Goal: Task Accomplishment & Management: Use online tool/utility

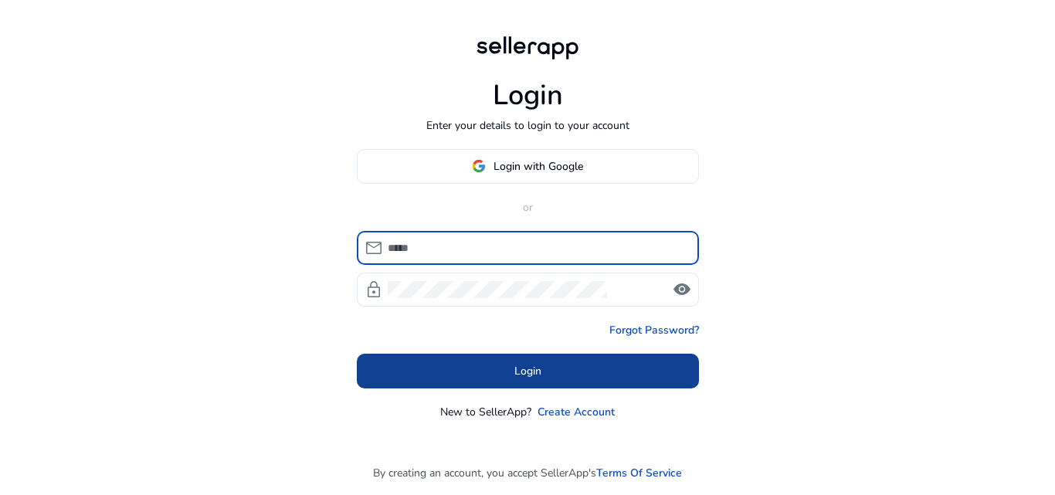
type input "**********"
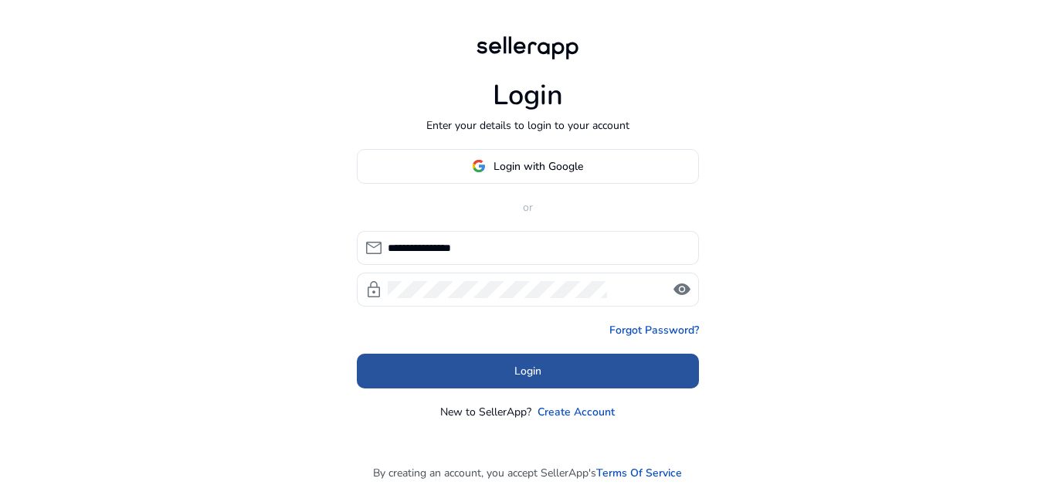
click at [564, 362] on span at bounding box center [528, 370] width 342 height 37
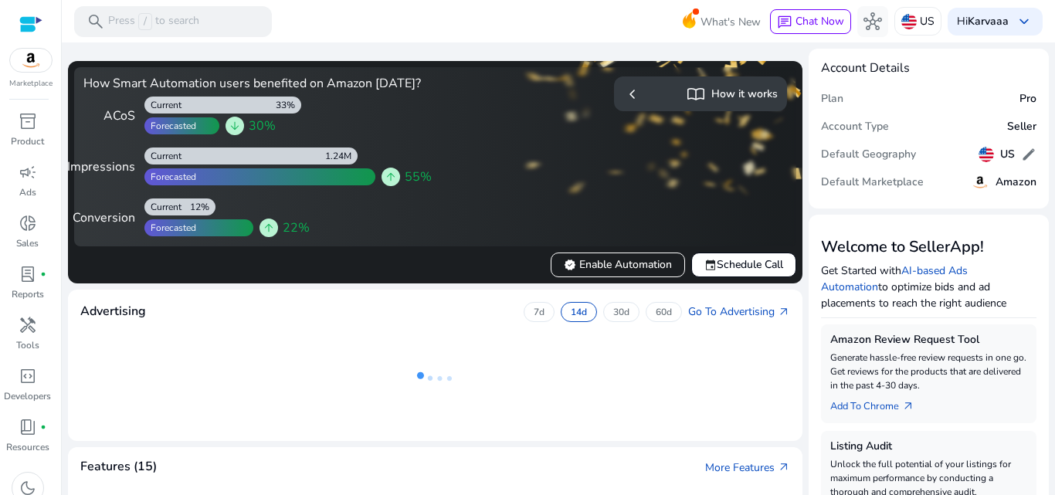
click at [510, 375] on ng-lottie at bounding box center [435, 378] width 710 height 100
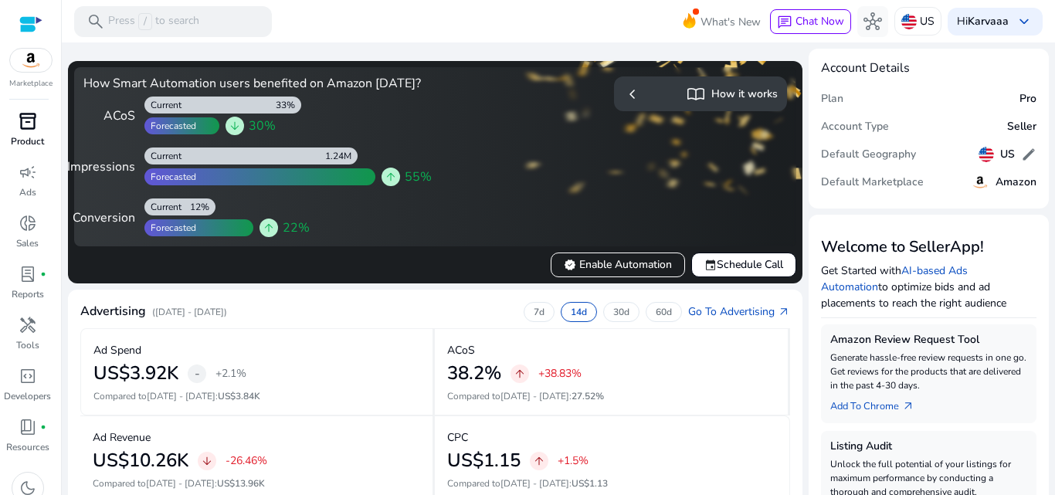
click at [17, 120] on div "inventory_2" at bounding box center [27, 121] width 43 height 25
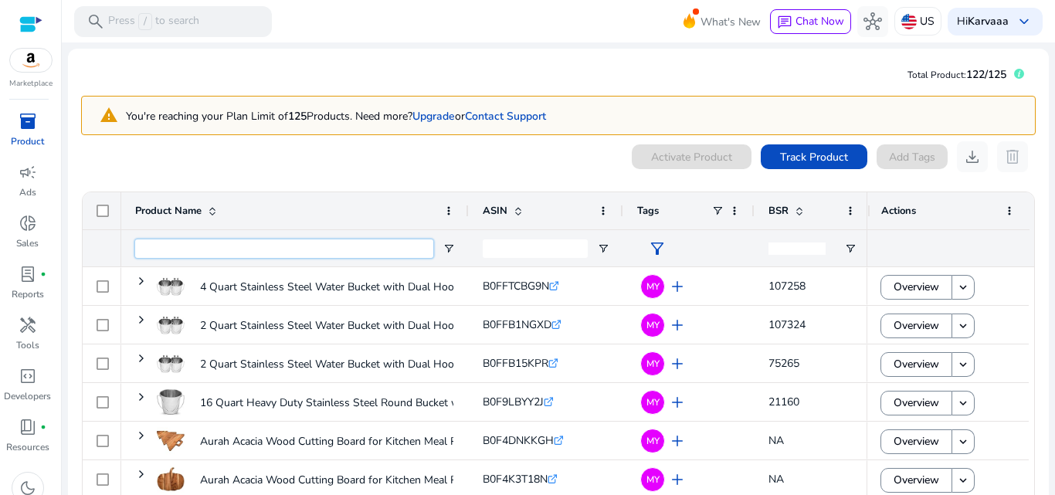
click at [155, 249] on input "Product Name Filter Input" at bounding box center [284, 248] width 298 height 19
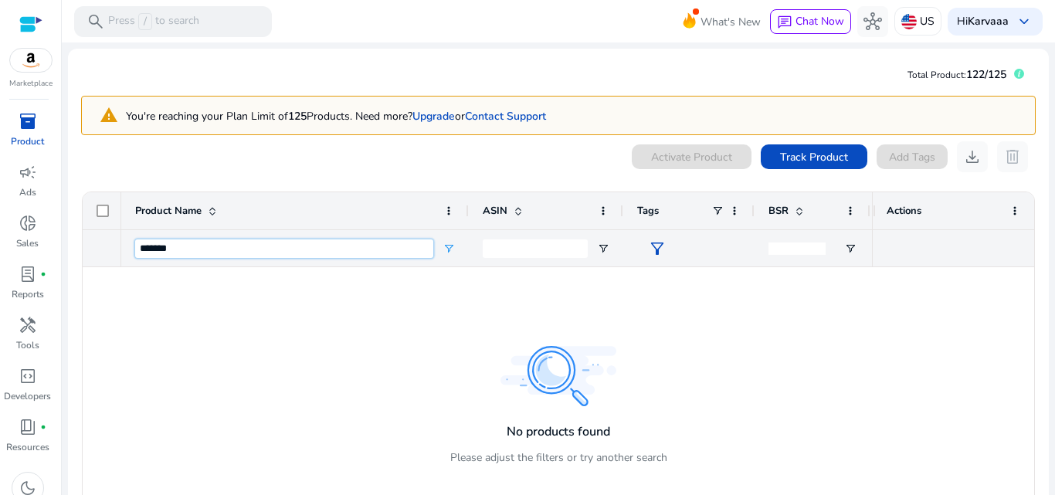
click at [155, 249] on input "*******" at bounding box center [284, 248] width 298 height 19
type input "****"
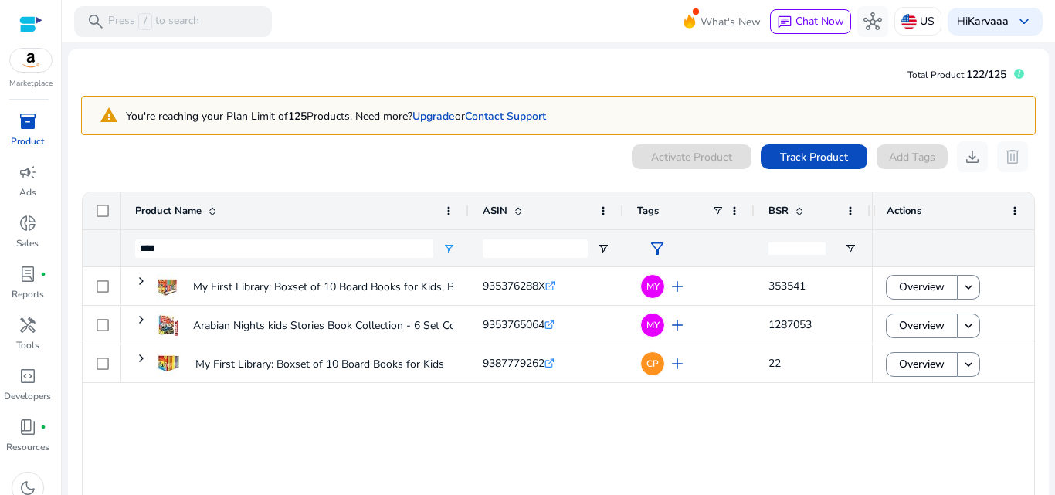
click at [509, 412] on div "My First Library: Boxset of 10 Board Books for Kids, Babies,... 935376288X .st0…" at bounding box center [496, 389] width 751 height 245
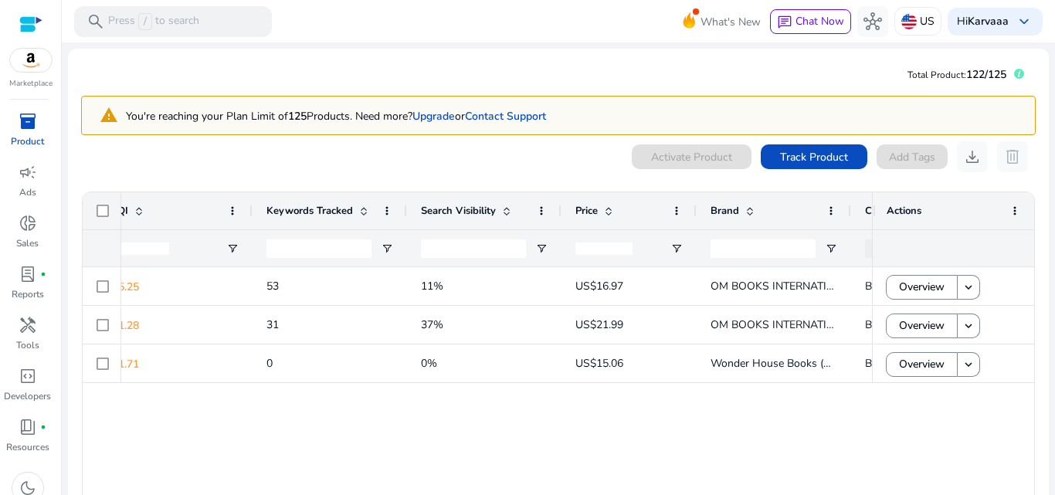
click at [645, 391] on div "4 - 5 75.25 53 11% US$16.97 OM BOOKS INTERNATIONAL (Autor) Books [DATE] 4 - 5 7…" at bounding box center [496, 389] width 751 height 245
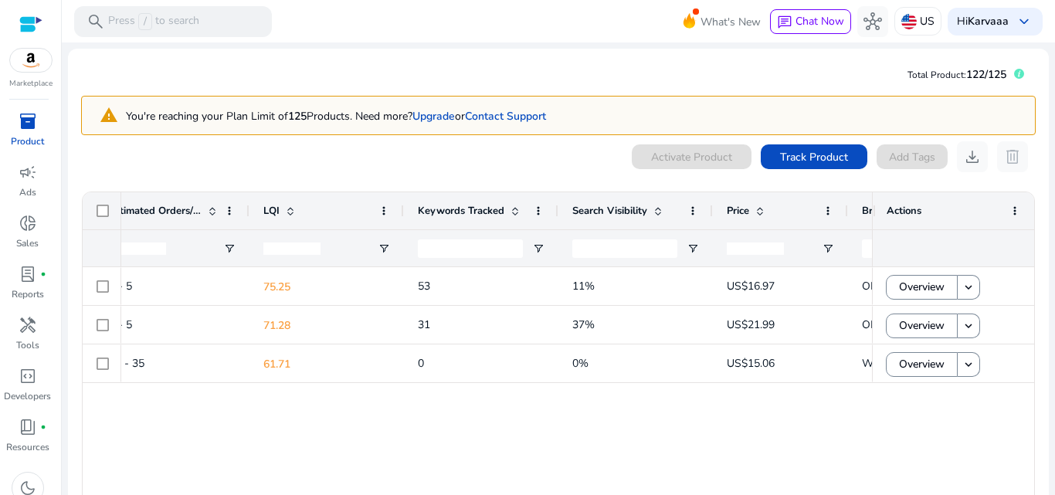
scroll to position [0, 801]
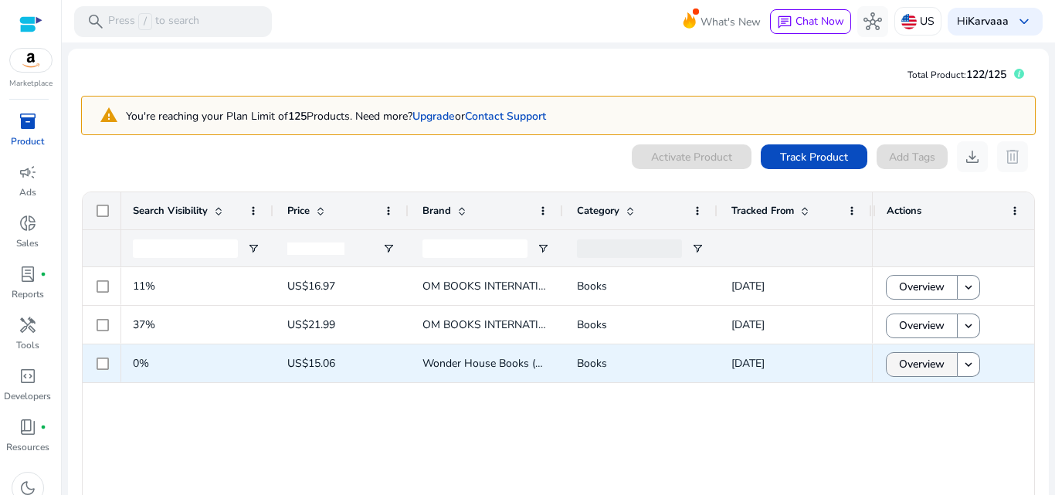
click at [903, 361] on span "Overview" at bounding box center [922, 364] width 46 height 32
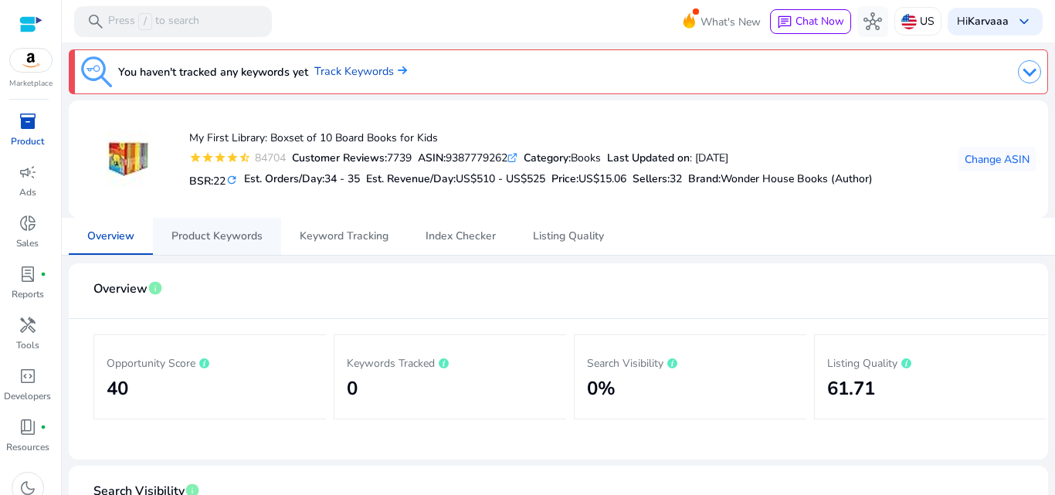
click at [202, 242] on span "Product Keywords" at bounding box center [216, 236] width 91 height 11
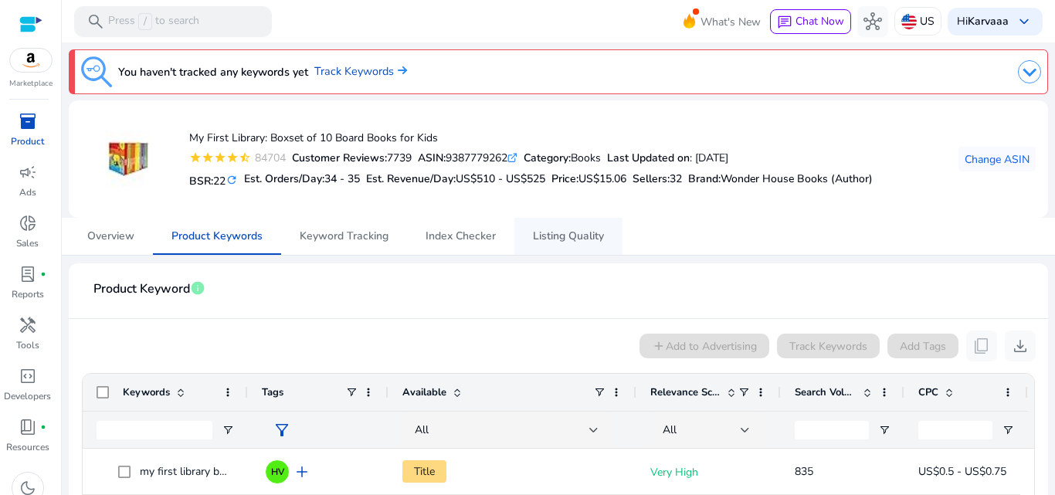
click at [579, 235] on span "Listing Quality" at bounding box center [568, 236] width 71 height 11
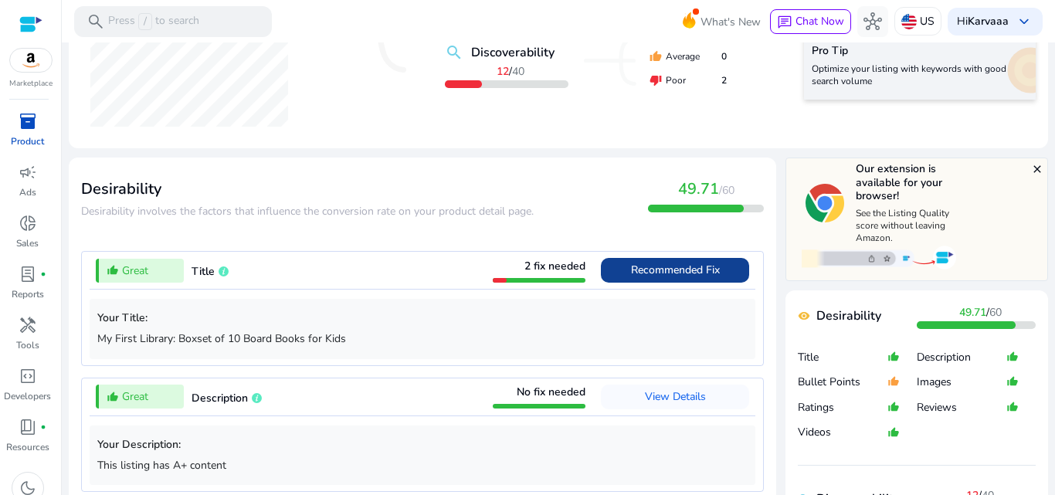
click at [657, 276] on span "Recommended Fix" at bounding box center [675, 270] width 89 height 15
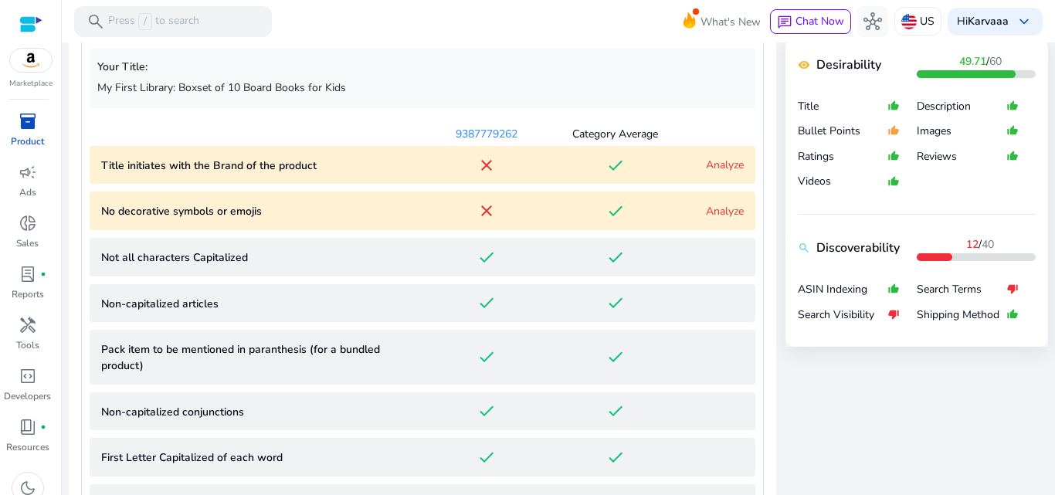
click at [652, 321] on articles "Non-capitalized articles done done" at bounding box center [423, 303] width 666 height 39
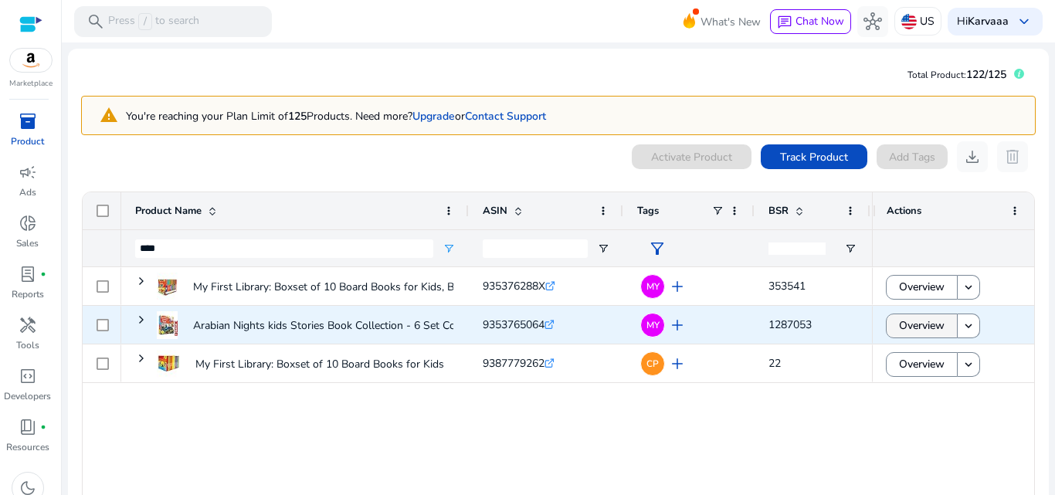
click at [933, 319] on span "Overview" at bounding box center [922, 326] width 46 height 32
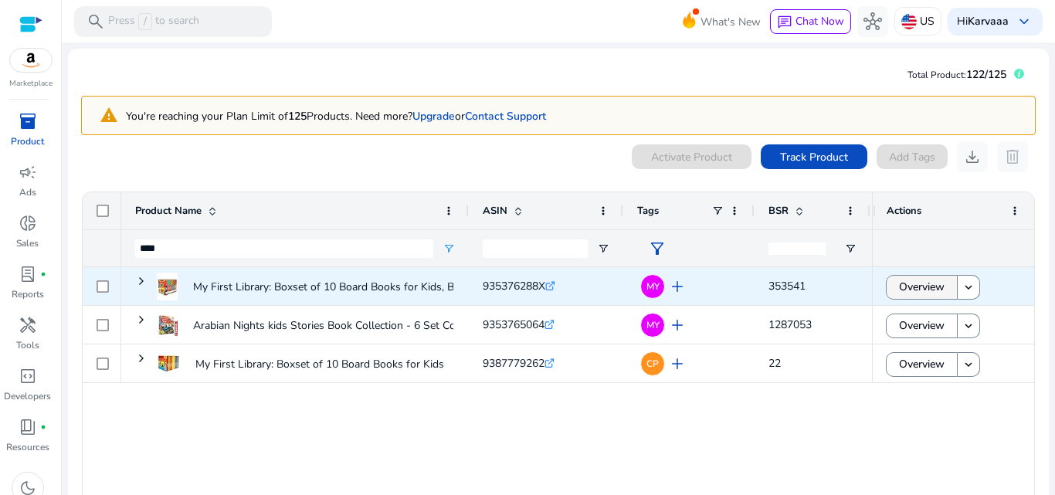
click at [908, 283] on span "Overview" at bounding box center [922, 287] width 46 height 32
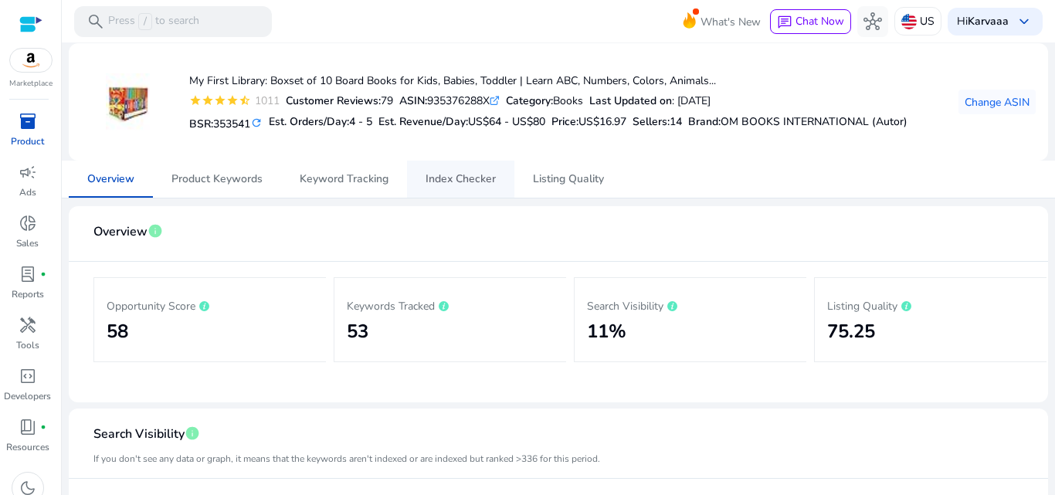
click at [475, 174] on span "Index Checker" at bounding box center [460, 179] width 70 height 11
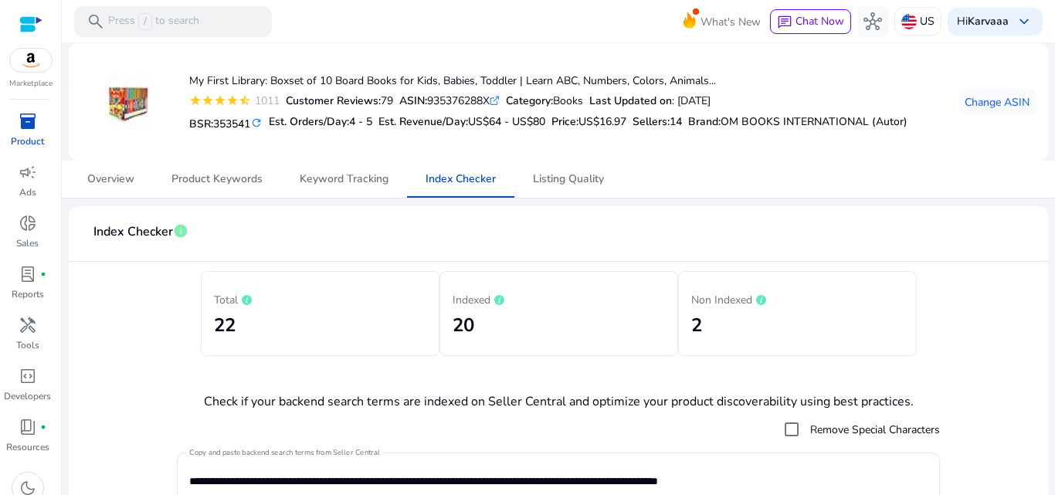
click at [1008, 317] on div "Total 22 Indexed 20 Non Indexed 2" at bounding box center [558, 313] width 954 height 85
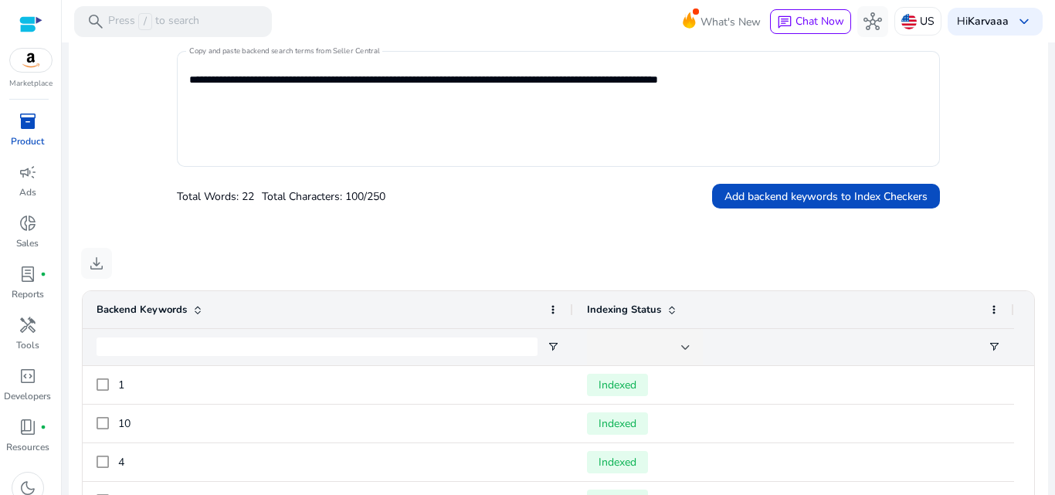
scroll to position [581, 0]
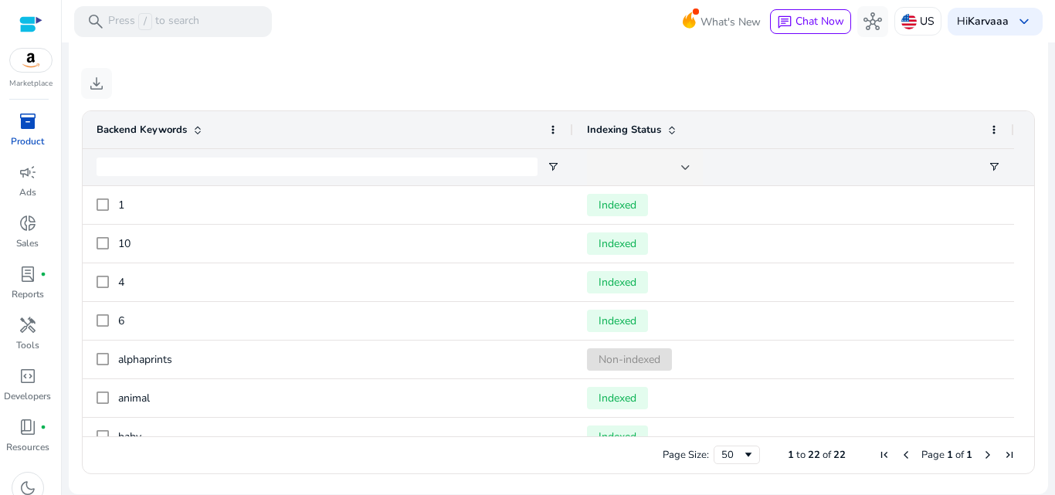
drag, startPoint x: 1028, startPoint y: 232, endPoint x: 1028, endPoint y: 242, distance: 10.1
click at [1028, 242] on ag-grid-angular "1 to 22 of 22. Page 1 of 1 Drag here to set row groups Drag here to set column …" at bounding box center [558, 292] width 978 height 379
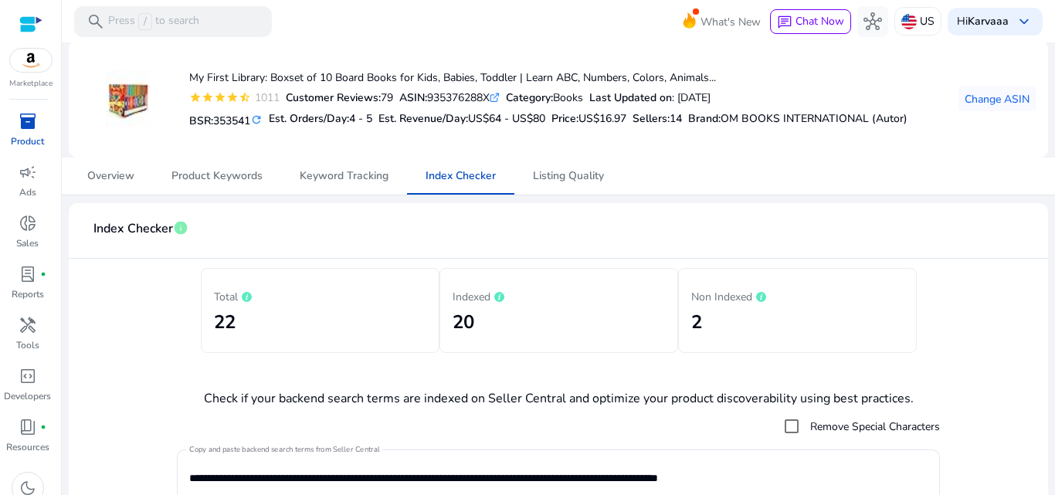
scroll to position [0, 0]
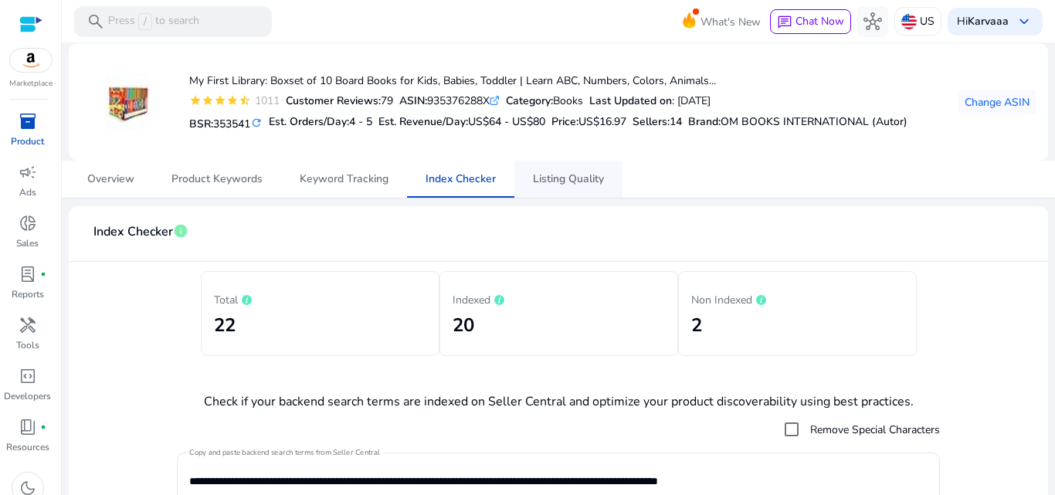
click at [551, 175] on span "Listing Quality" at bounding box center [568, 179] width 71 height 11
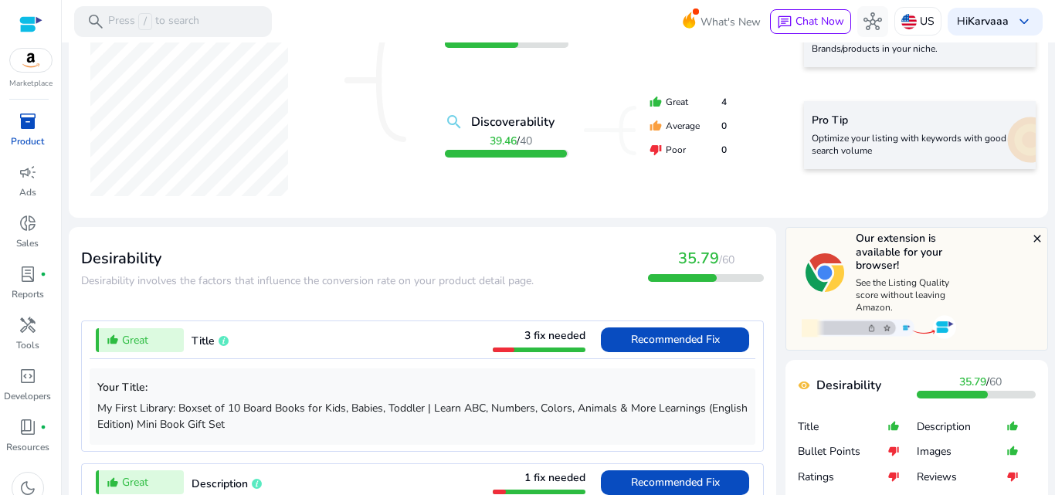
scroll to position [423, 0]
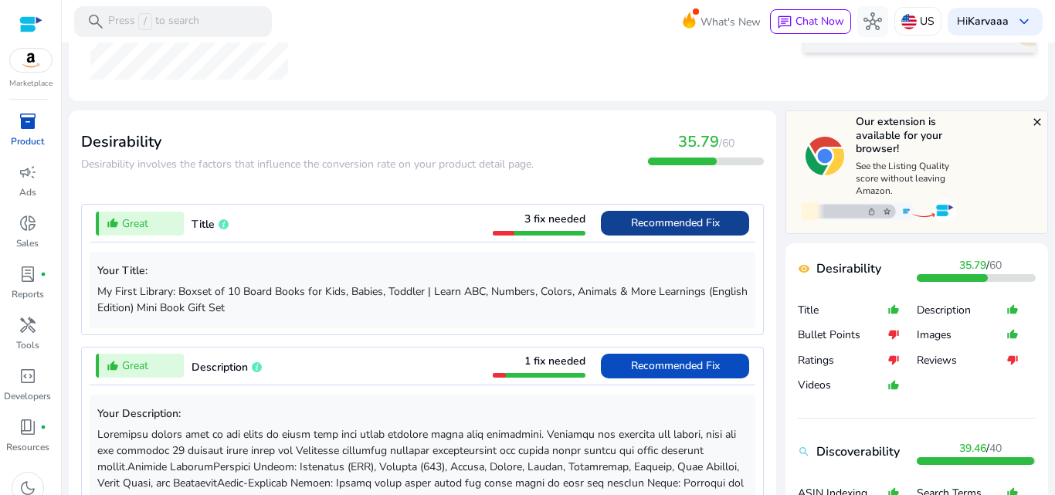
click at [653, 224] on span "Recommended Fix" at bounding box center [675, 222] width 89 height 15
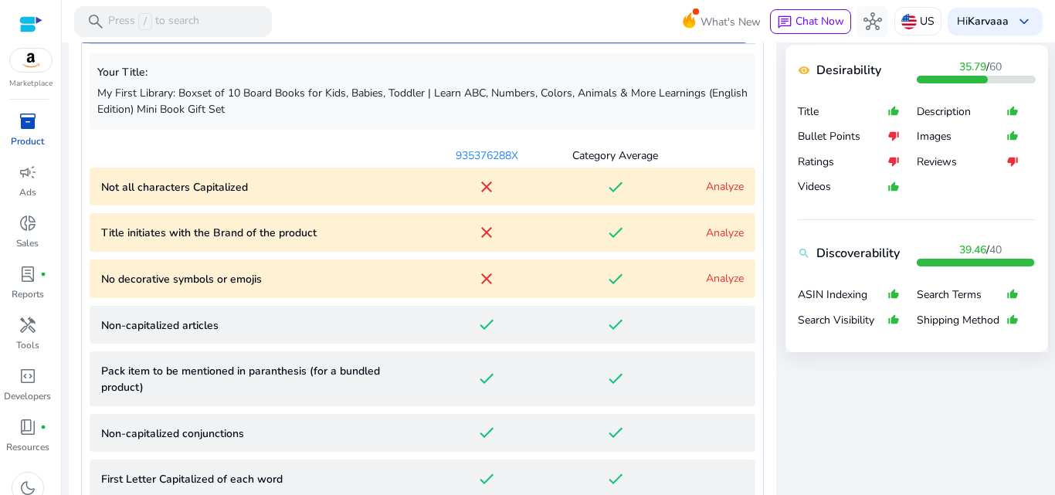
scroll to position [627, 0]
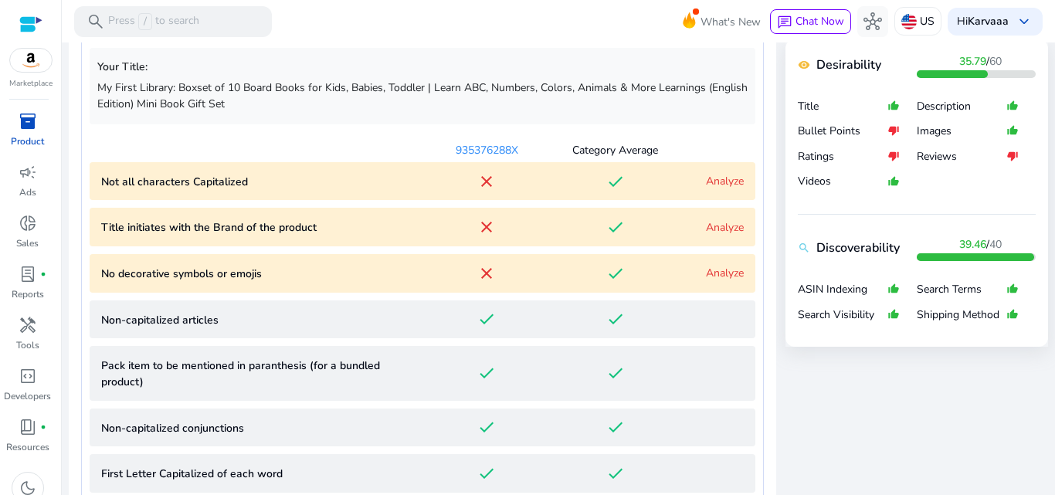
click at [706, 184] on link "Analyze" at bounding box center [725, 181] width 38 height 15
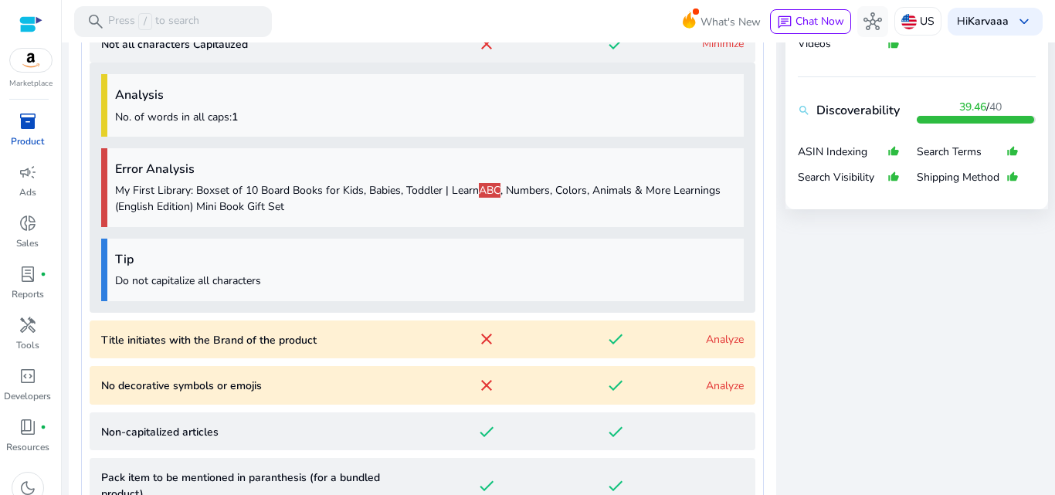
scroll to position [789, 0]
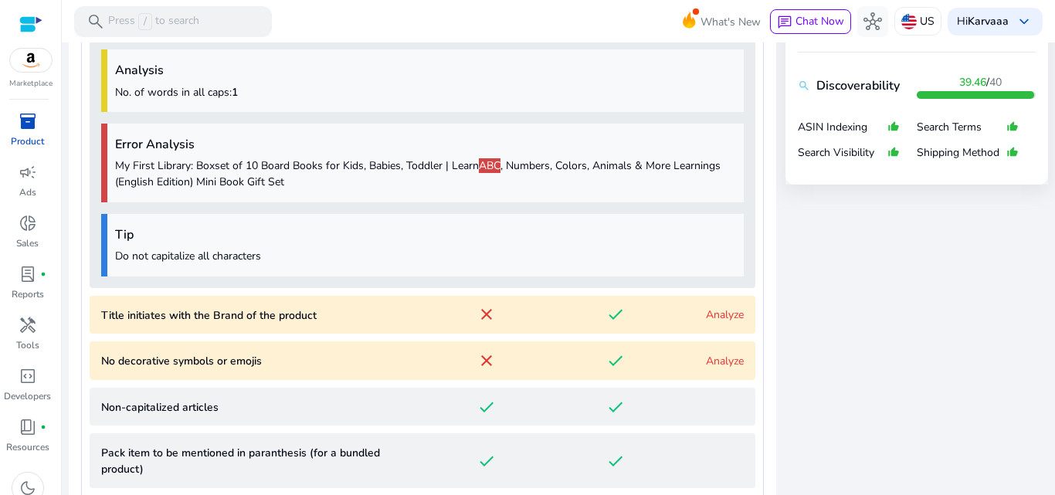
click at [708, 311] on link "Analyze" at bounding box center [725, 314] width 38 height 15
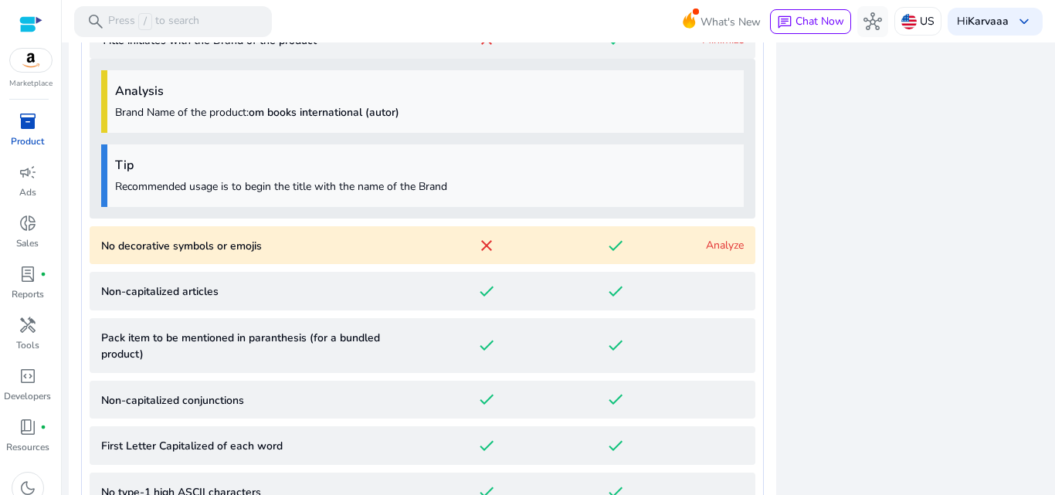
scroll to position [1085, 0]
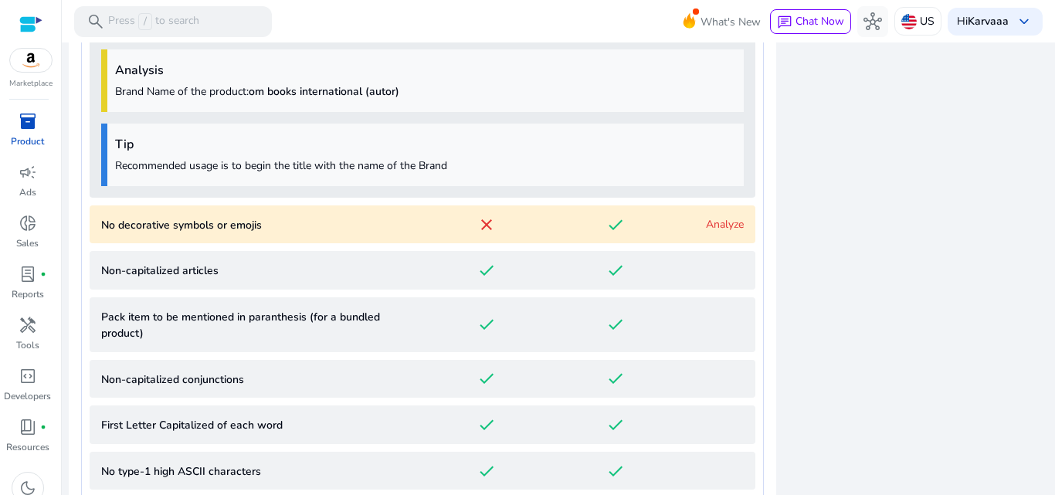
click at [706, 224] on link "Analyze" at bounding box center [725, 224] width 38 height 15
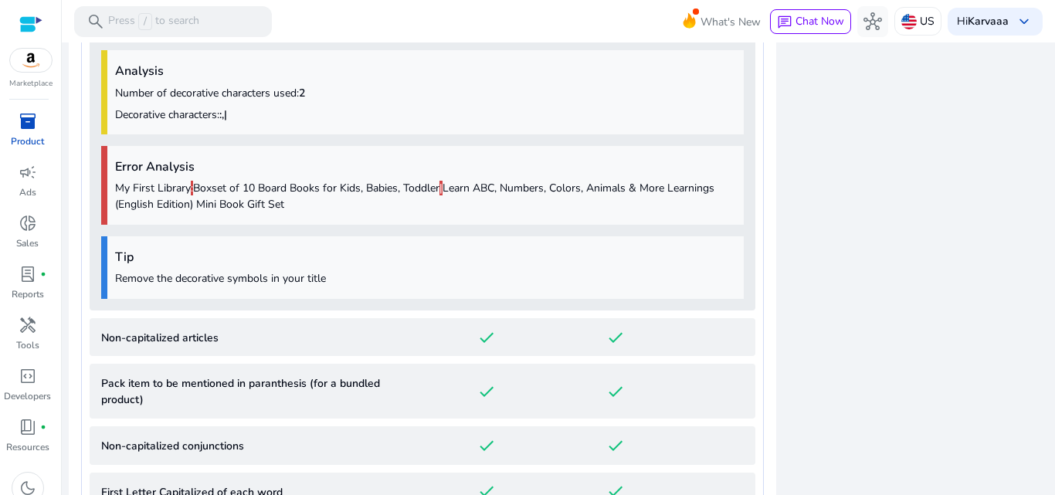
scroll to position [1290, 0]
click at [442, 233] on div "Analysis Number of decorative characters used: 2 Decorative characters: :,| Err…" at bounding box center [423, 173] width 666 height 271
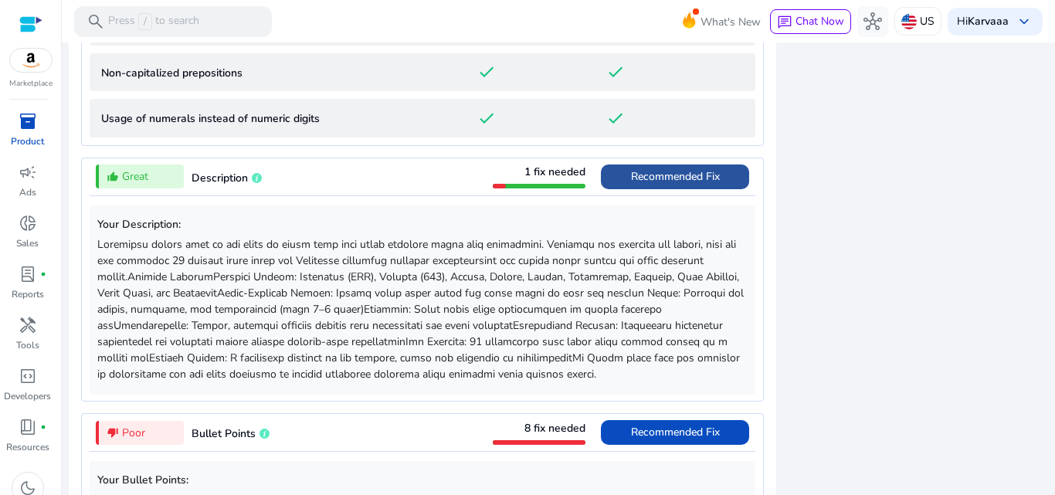
click at [652, 165] on span "Recommended Fix" at bounding box center [675, 176] width 89 height 25
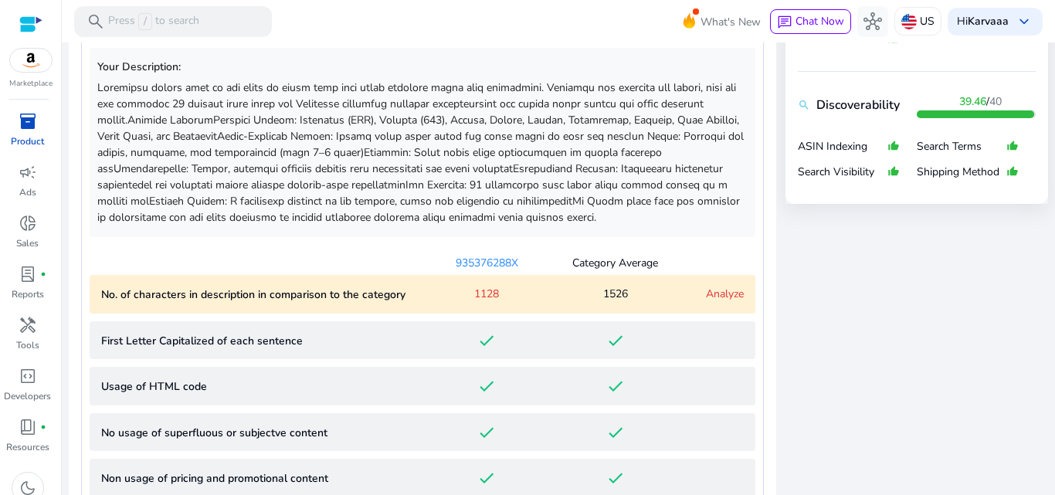
click at [707, 295] on link "Analyze" at bounding box center [725, 293] width 38 height 15
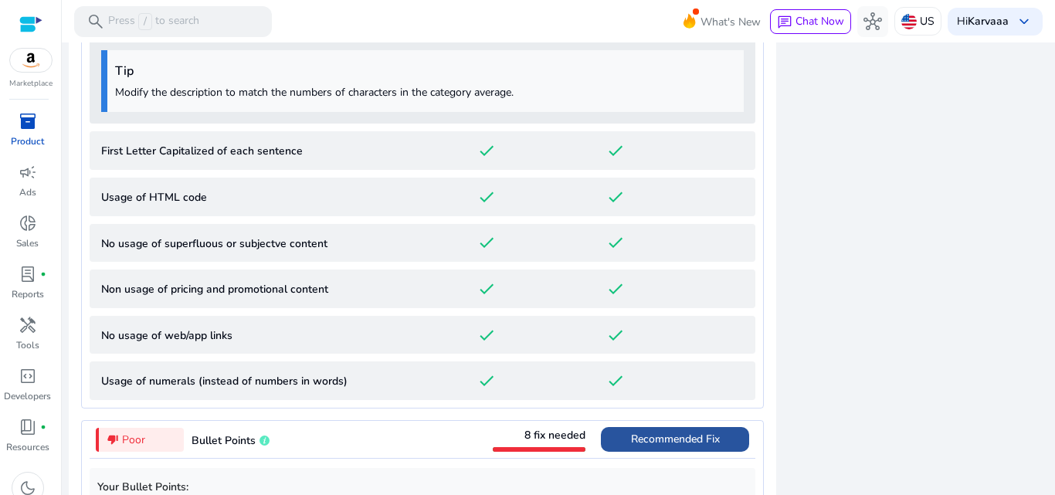
click at [651, 439] on span "Recommended Fix" at bounding box center [675, 439] width 89 height 15
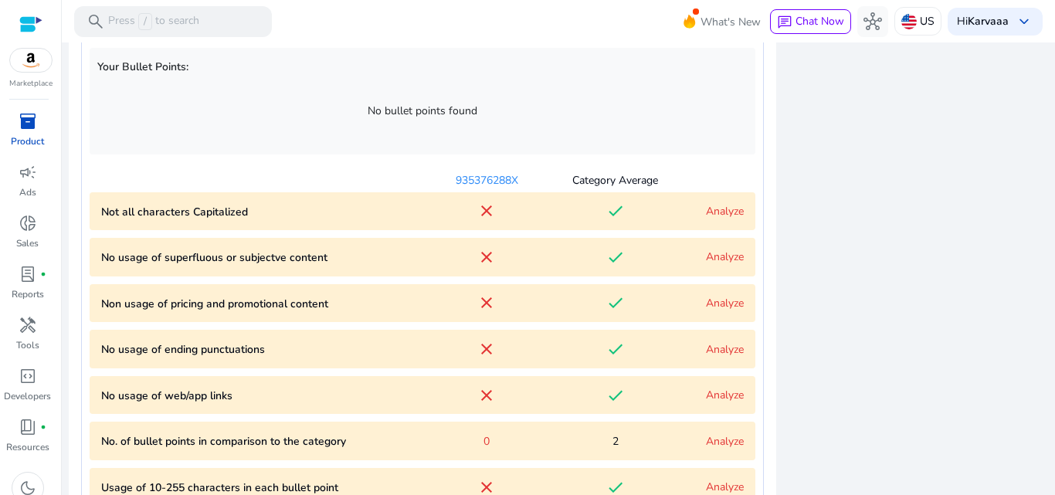
click at [723, 216] on link "Analyze" at bounding box center [725, 211] width 38 height 15
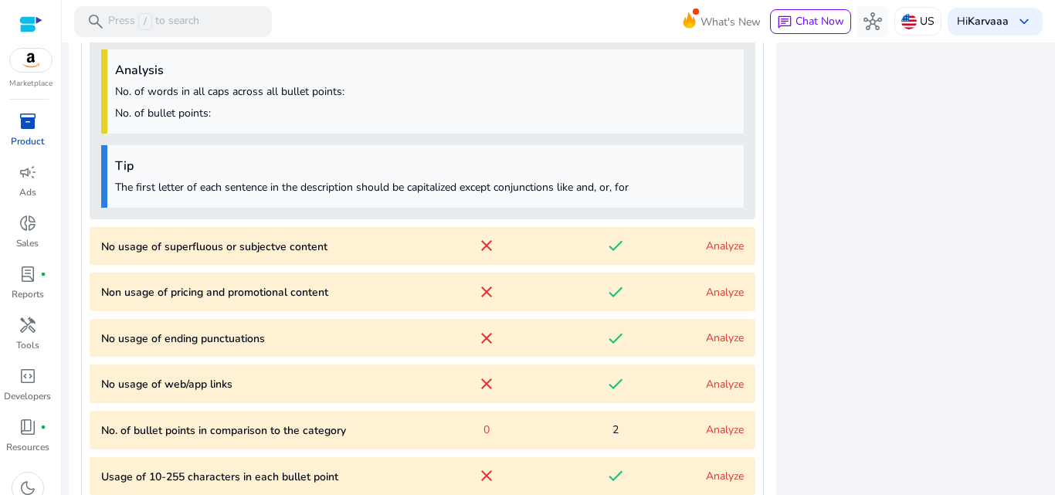
click at [706, 426] on link "Analyze" at bounding box center [725, 429] width 38 height 15
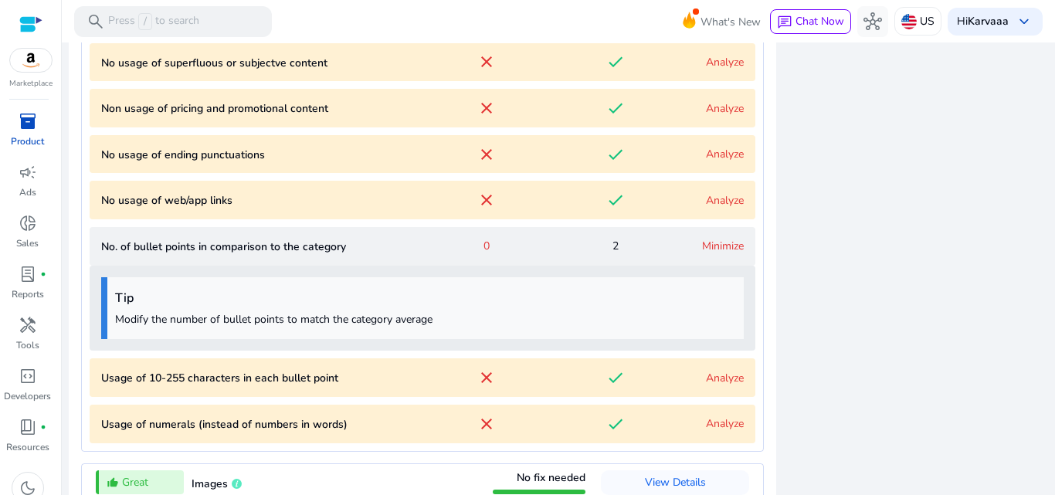
click at [812, 428] on div "close Our extension is available for your browser! See the Listing Quality scor…" at bounding box center [916, 228] width 263 height 2192
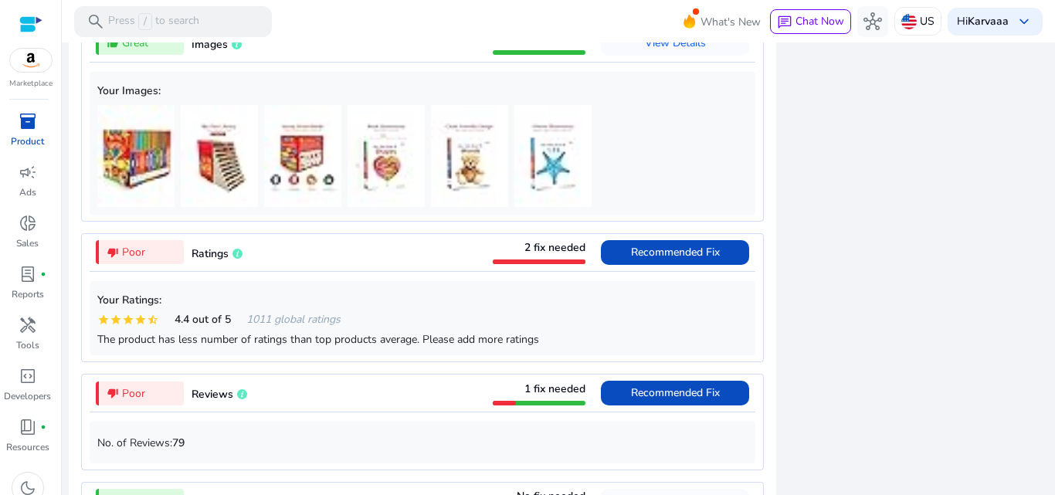
scroll to position [1875, 0]
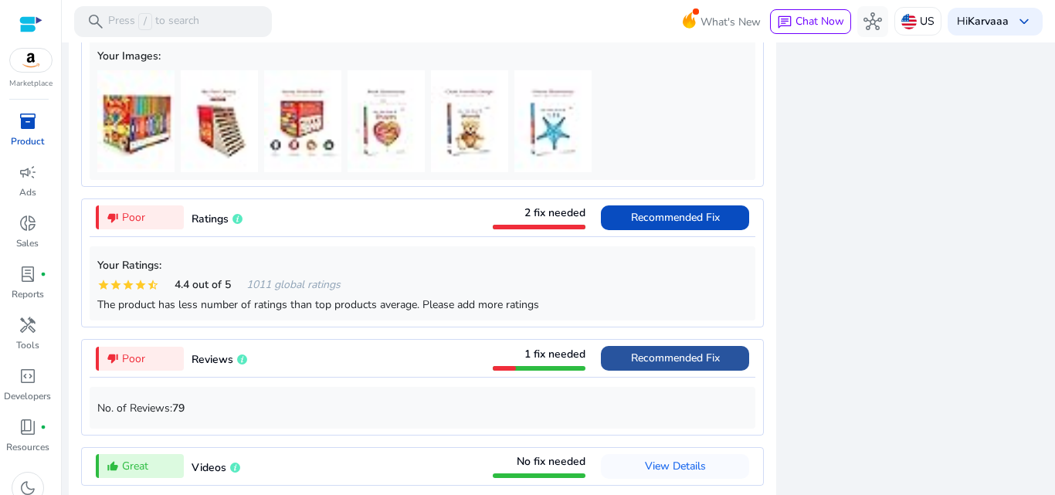
click at [640, 364] on span "Recommended Fix" at bounding box center [675, 358] width 89 height 15
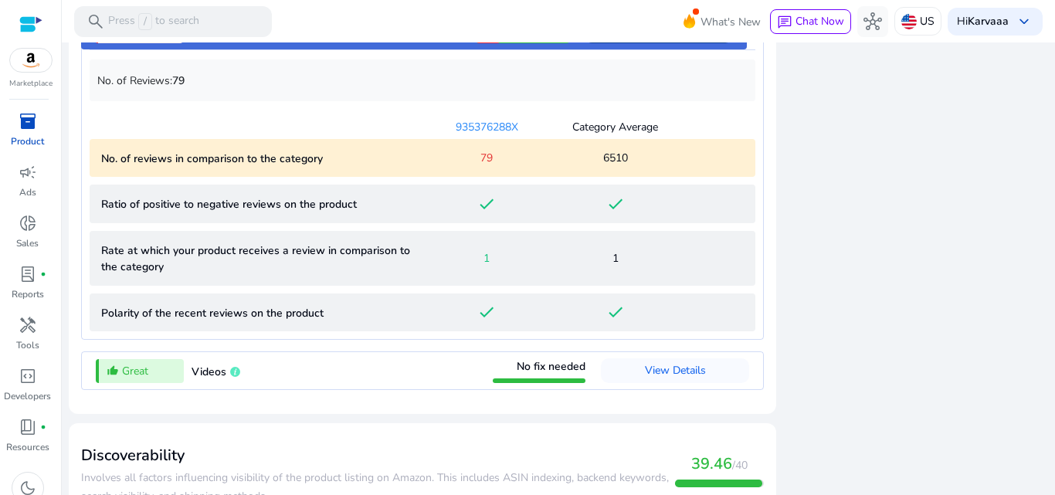
scroll to position [1554, 0]
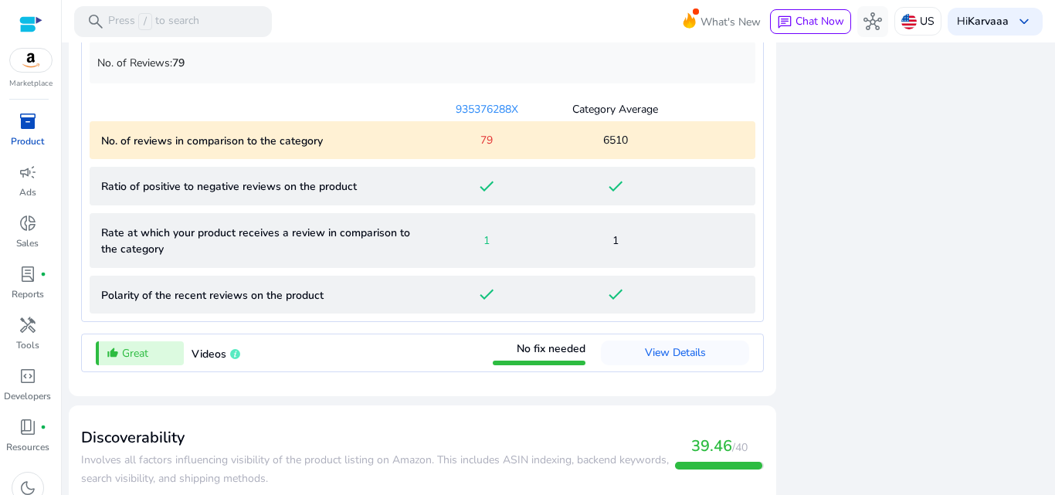
click at [604, 148] on span "6510" at bounding box center [615, 140] width 25 height 16
click at [480, 148] on span "79" at bounding box center [486, 140] width 12 height 16
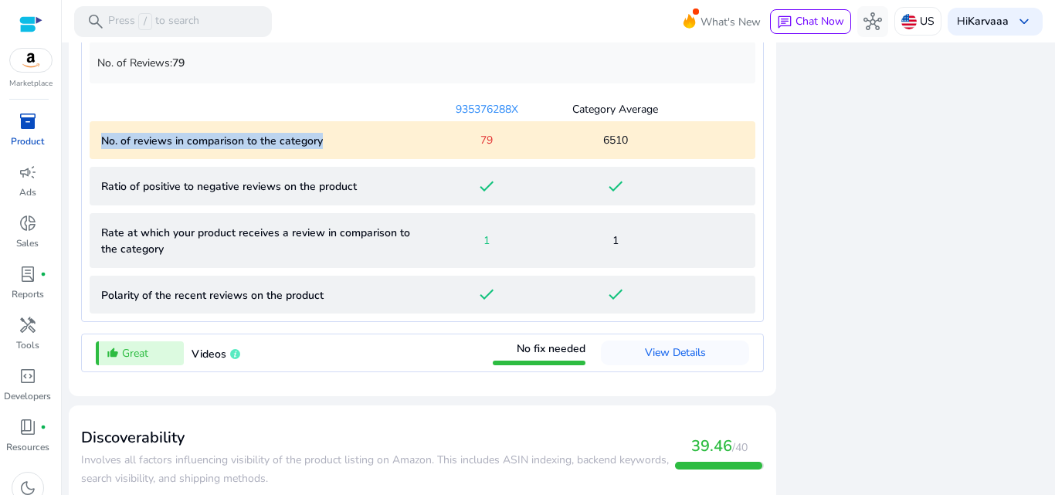
drag, startPoint x: 98, startPoint y: 146, endPoint x: 378, endPoint y: 150, distance: 280.3
click at [378, 150] on category "No. of reviews in comparison to the category 79 6510" at bounding box center [423, 140] width 666 height 39
drag, startPoint x: 459, startPoint y: 150, endPoint x: 551, endPoint y: 145, distance: 91.2
click at [551, 145] on category "No. of reviews in comparison to the category 79 6510" at bounding box center [423, 140] width 666 height 39
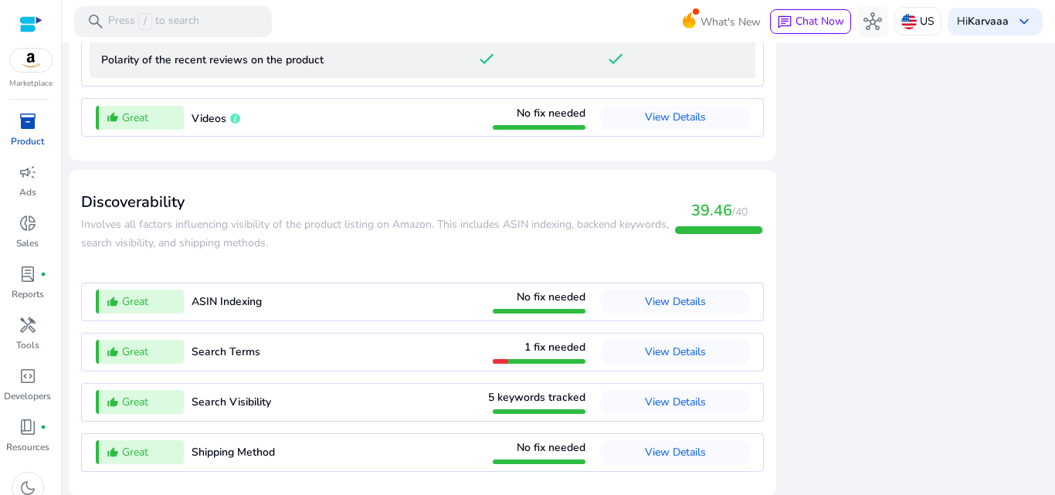
scroll to position [1804, 0]
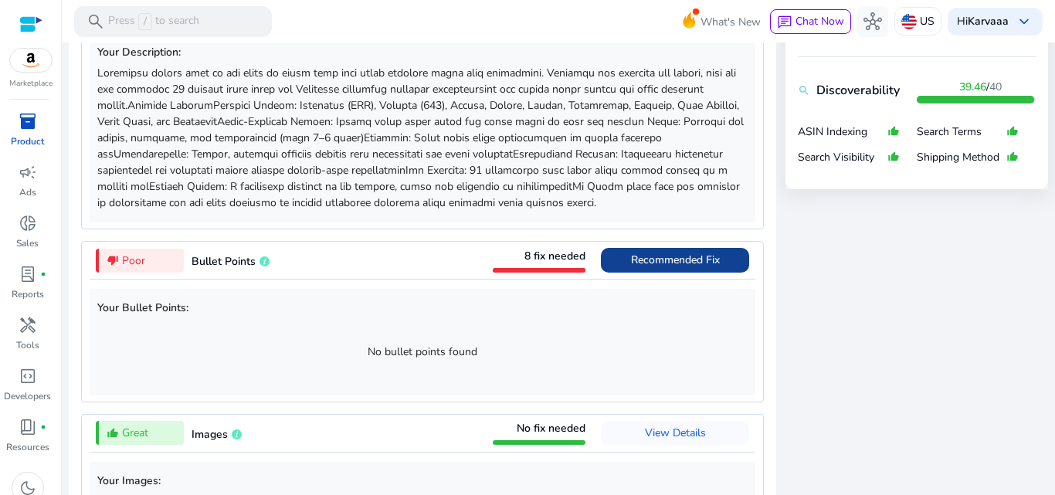
scroll to position [754, 0]
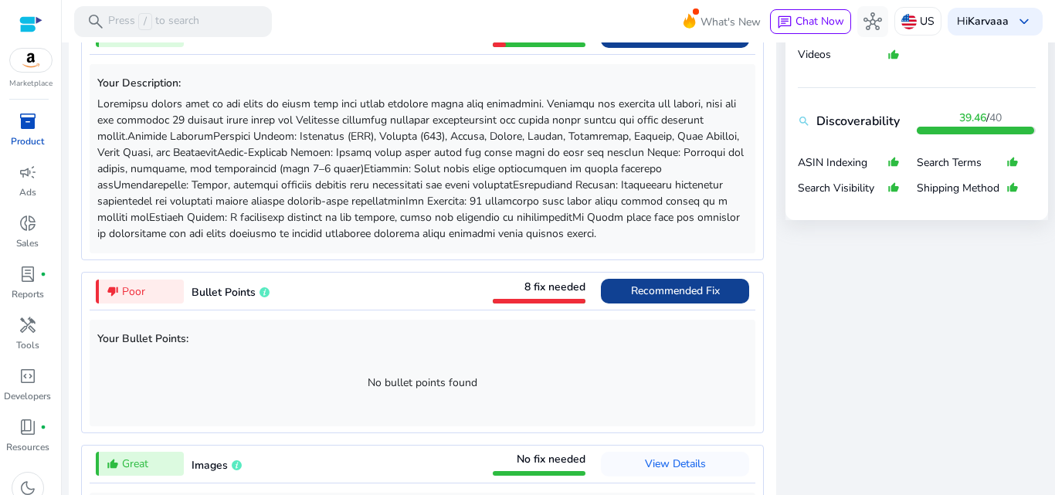
click at [648, 298] on span "Recommended Fix" at bounding box center [675, 290] width 89 height 15
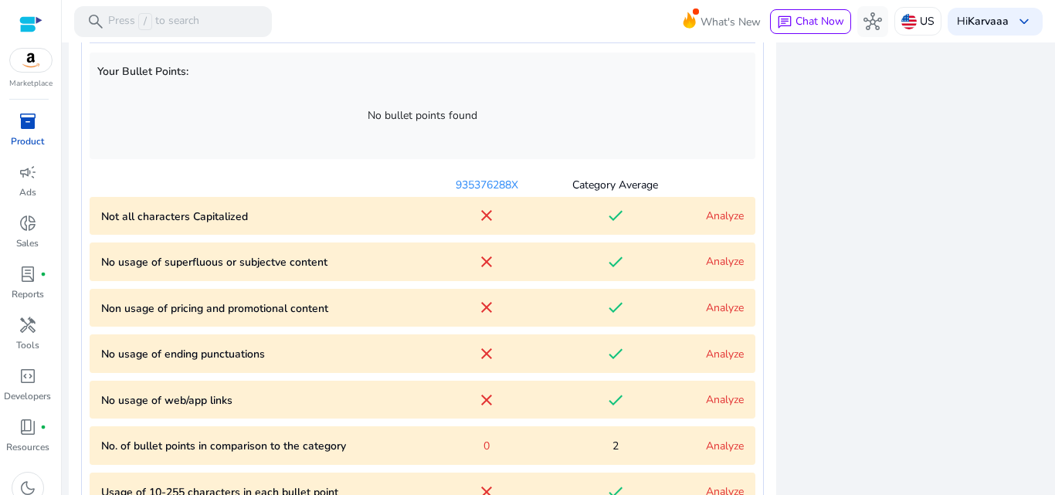
scroll to position [1025, 0]
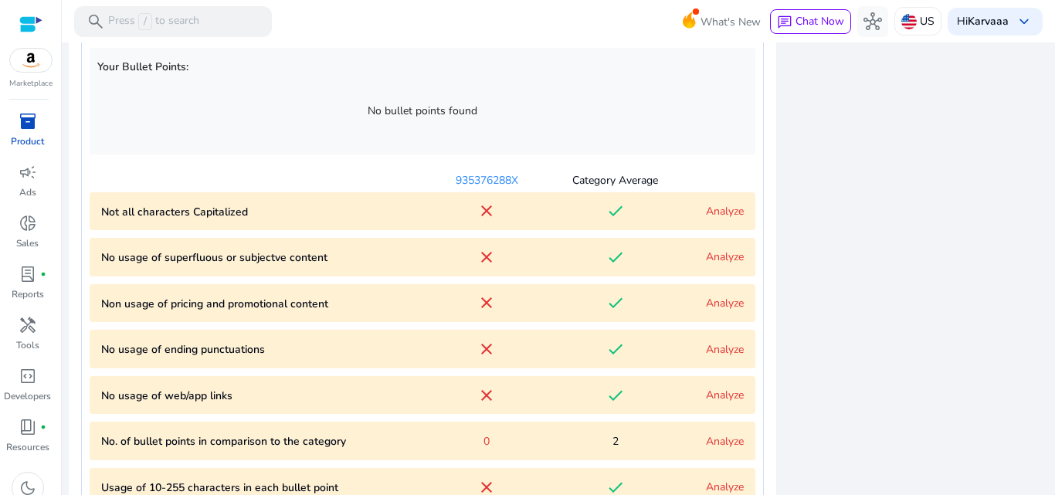
click at [717, 386] on "No usage of web/app links close done Analyze" at bounding box center [423, 395] width 666 height 39
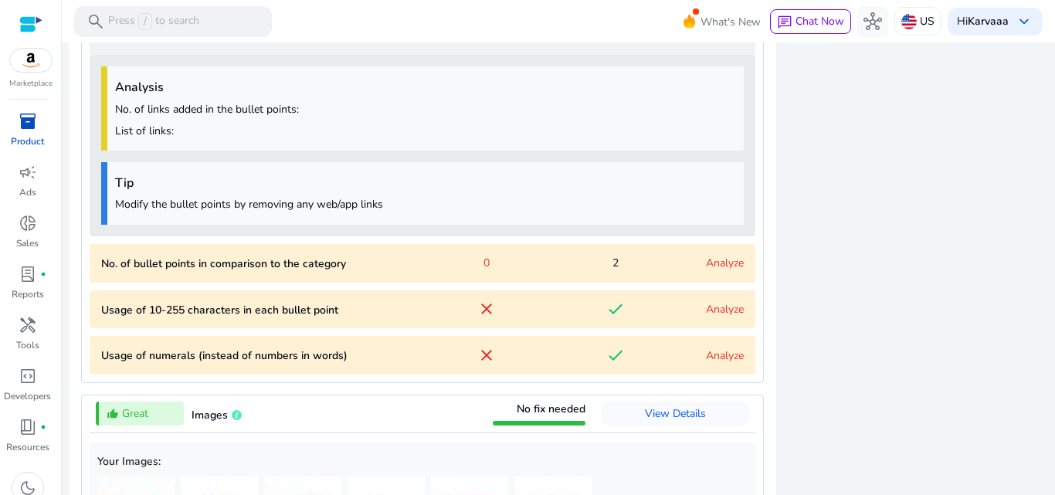
scroll to position [1401, 0]
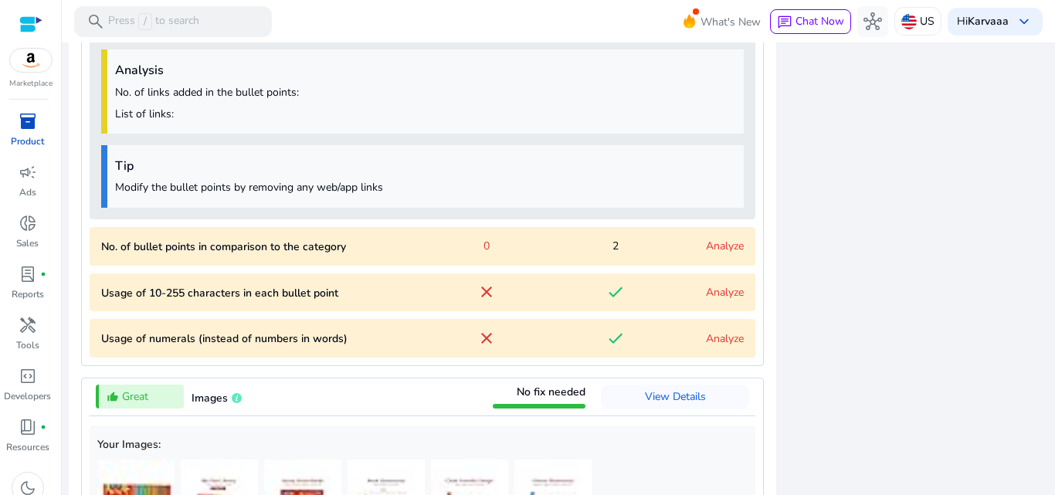
click at [811, 388] on div "close Our extension is available for your browser! See the Listing Quality scor…" at bounding box center [916, 185] width 263 height 2107
click at [724, 297] on link "Analyze" at bounding box center [725, 292] width 38 height 15
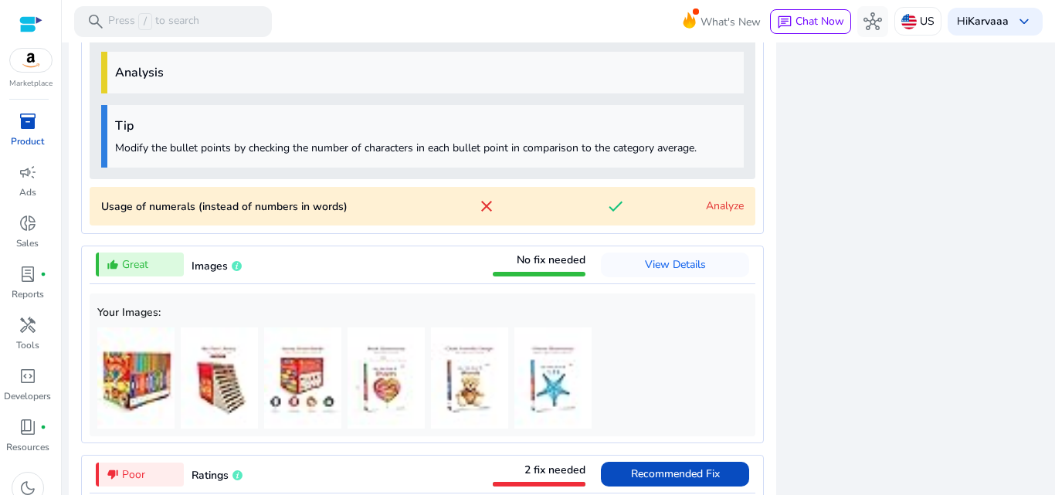
scroll to position [1675, 0]
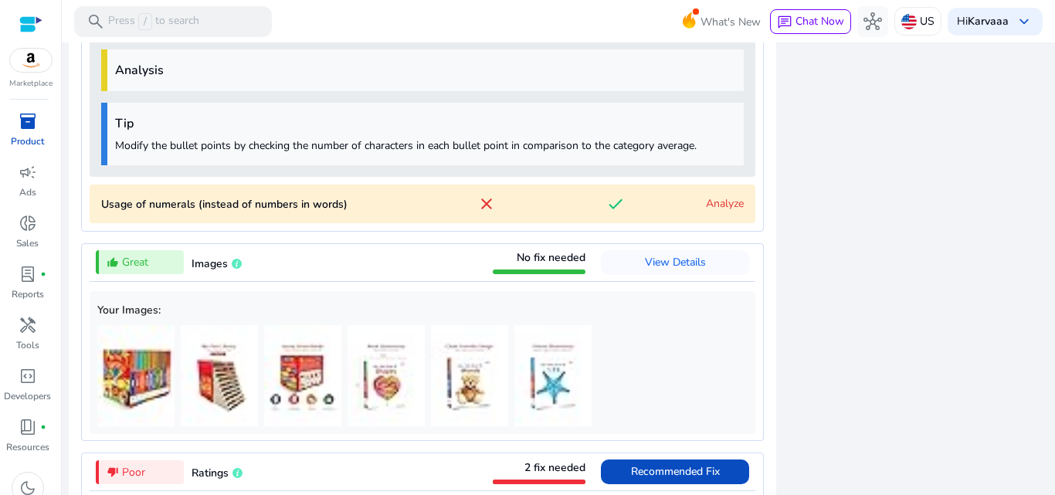
click at [705, 194] on words\) "Usage of numerals (instead of numbers in words) close done Analyze" at bounding box center [423, 204] width 666 height 39
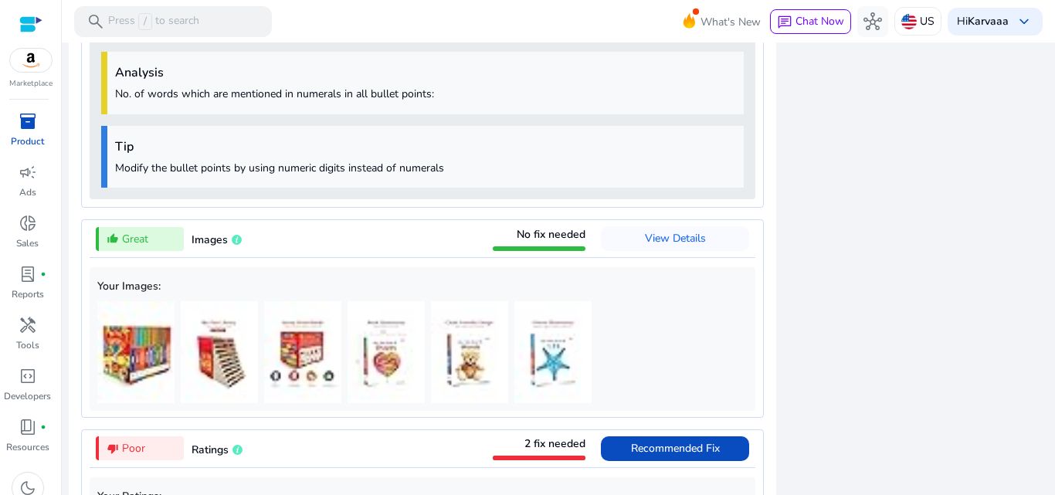
scroll to position [1859, 0]
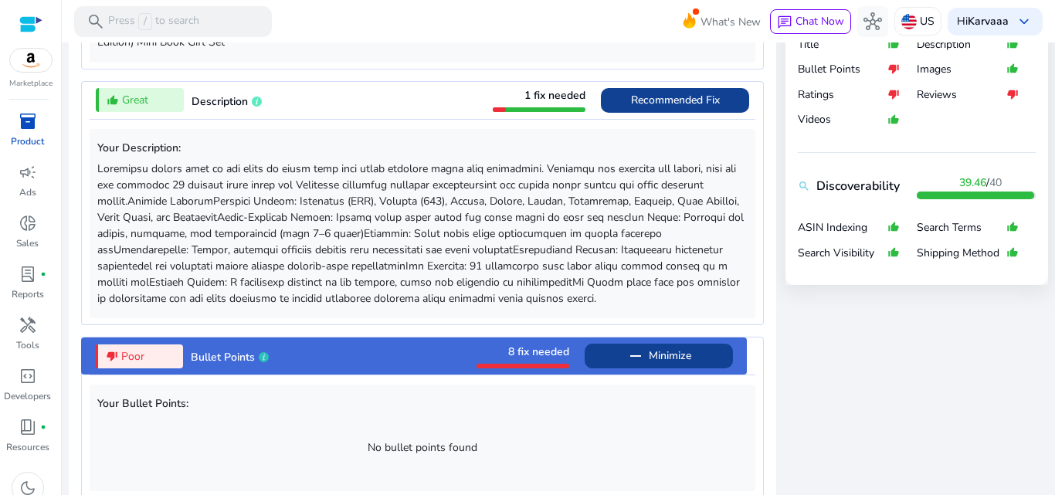
scroll to position [686, 0]
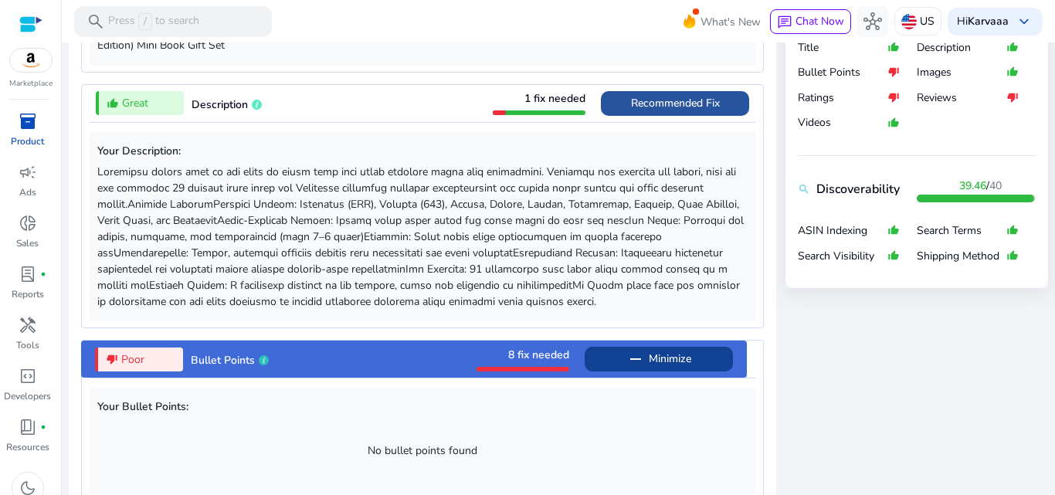
click at [690, 108] on span "Recommended Fix" at bounding box center [675, 103] width 89 height 15
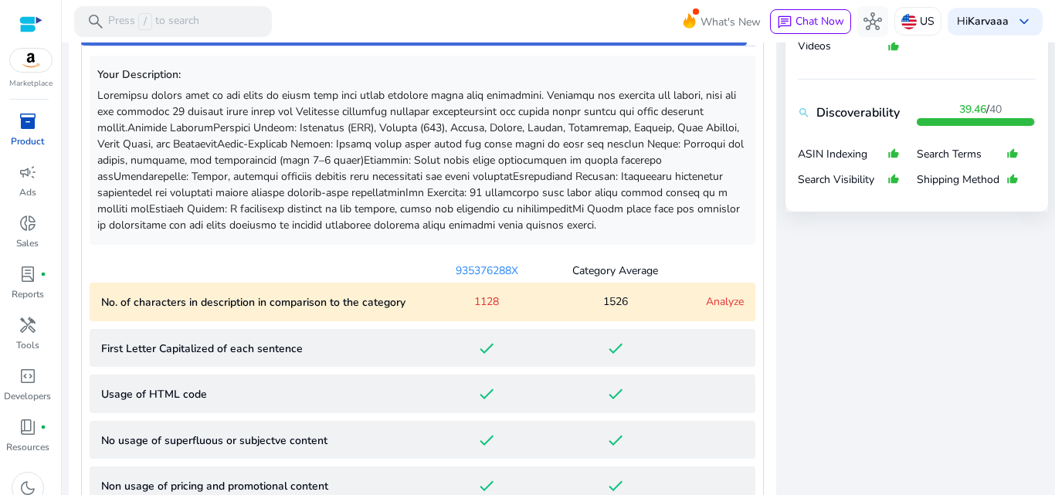
scroll to position [770, 0]
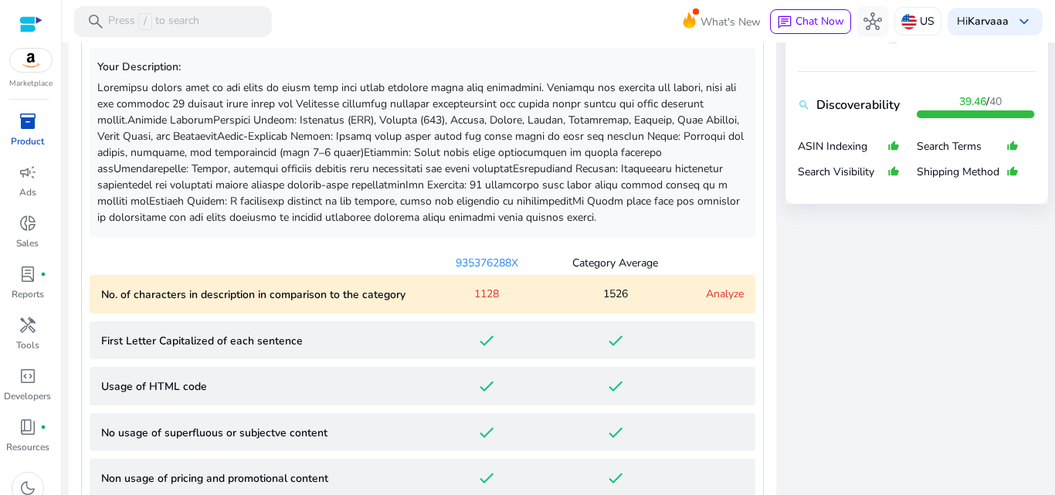
click at [465, 286] on div "1128" at bounding box center [486, 294] width 128 height 16
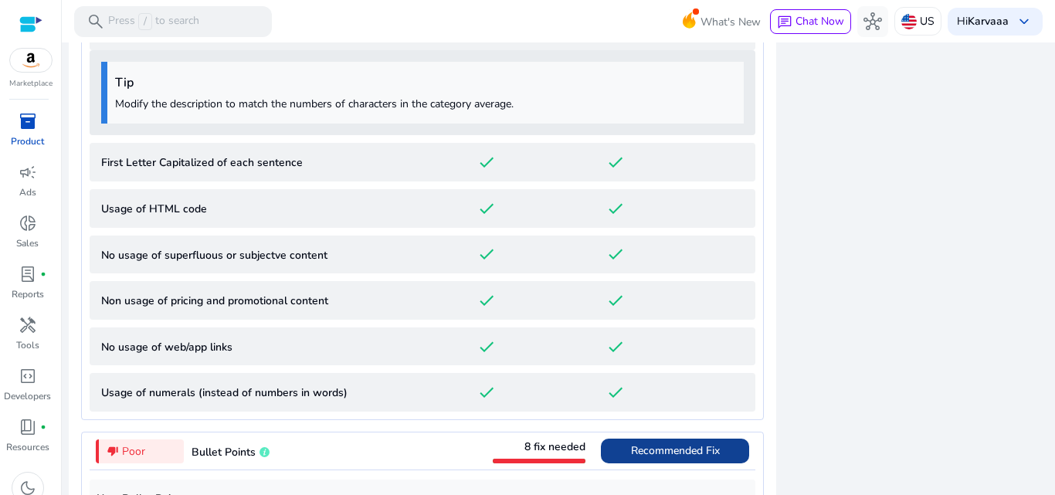
scroll to position [1045, 0]
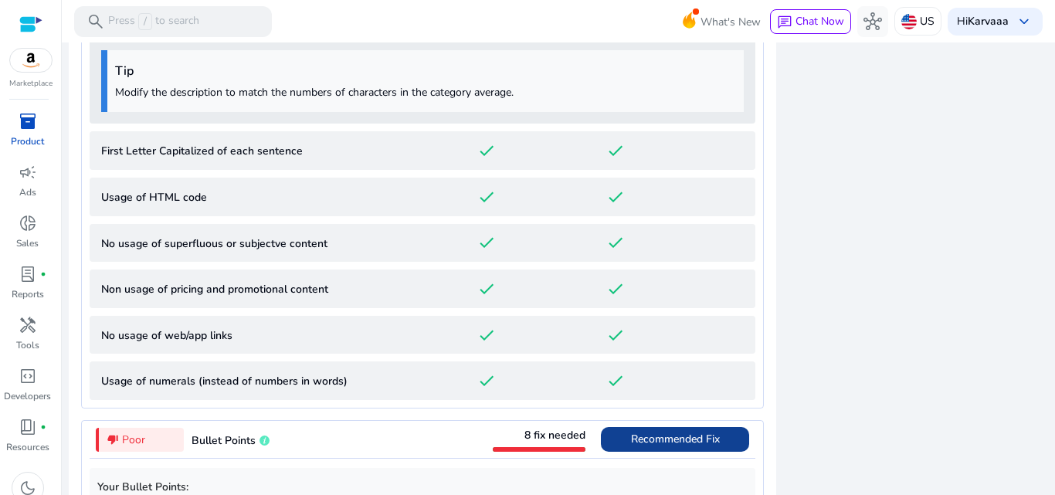
click at [823, 308] on div "close Our extension is available for your browser! See the Listing Quality scor…" at bounding box center [916, 471] width 263 height 1965
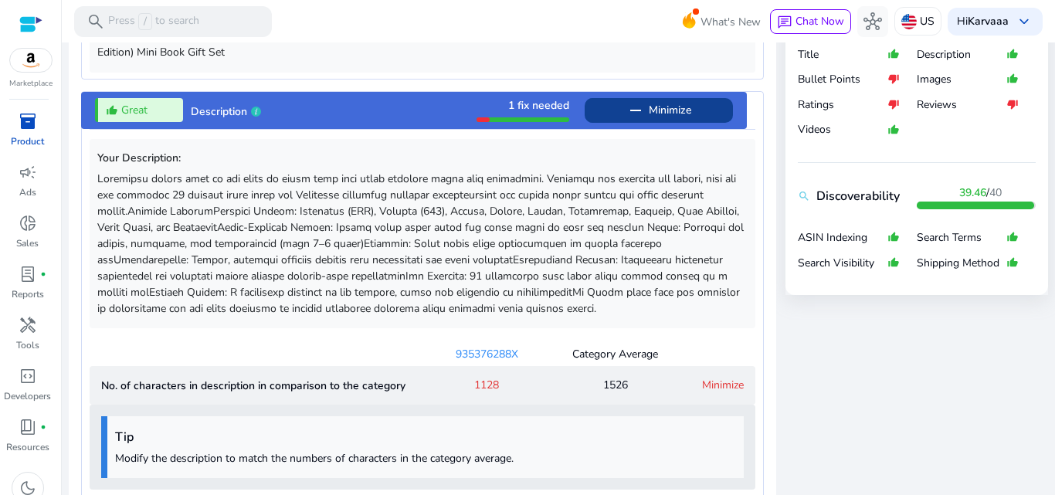
scroll to position [643, 0]
